Goal: Task Accomplishment & Management: Manage account settings

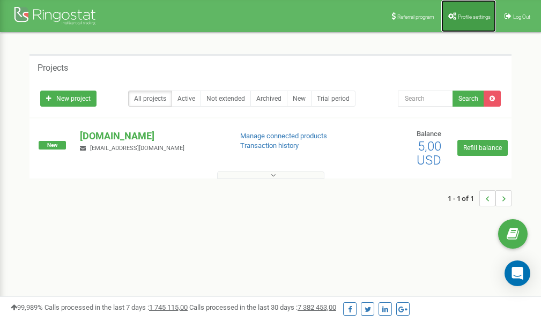
click at [471, 17] on span "Profile settings" at bounding box center [474, 17] width 33 height 6
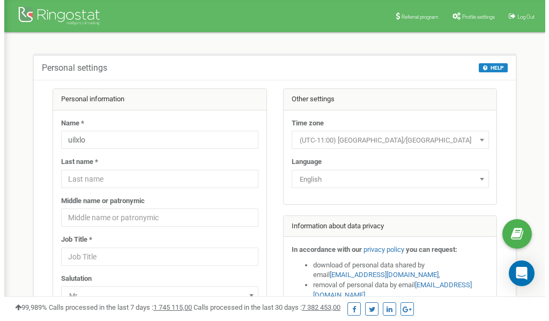
scroll to position [54, 0]
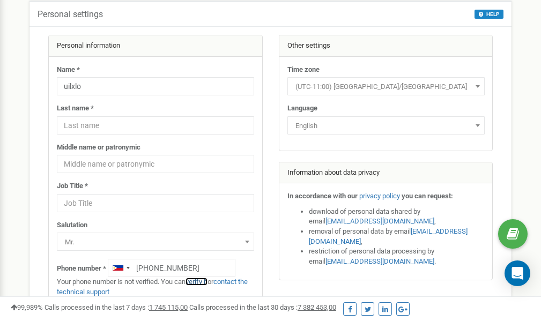
click at [206, 281] on link "verify it" at bounding box center [197, 282] width 22 height 8
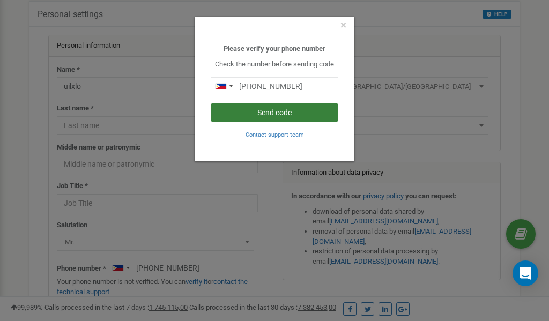
click at [272, 109] on button "Send code" at bounding box center [275, 113] width 128 height 18
